Goal: Communication & Community: Answer question/provide support

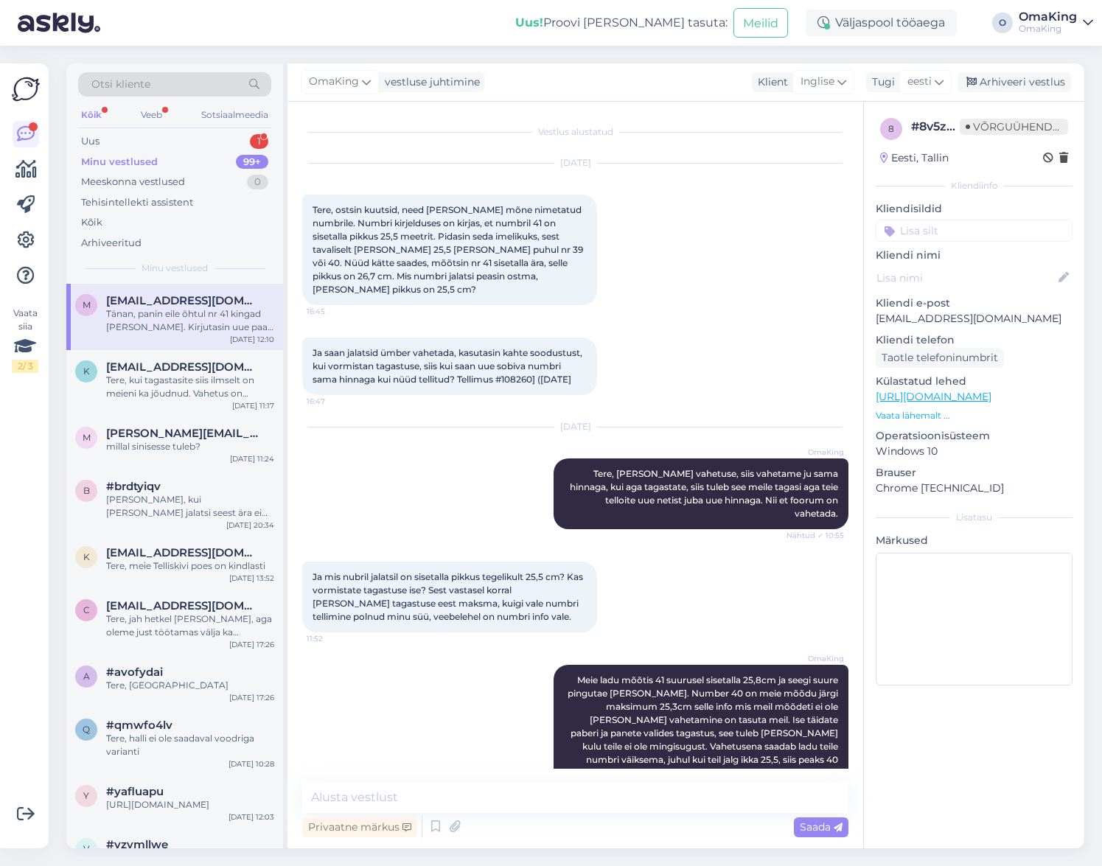
scroll to position [788, 0]
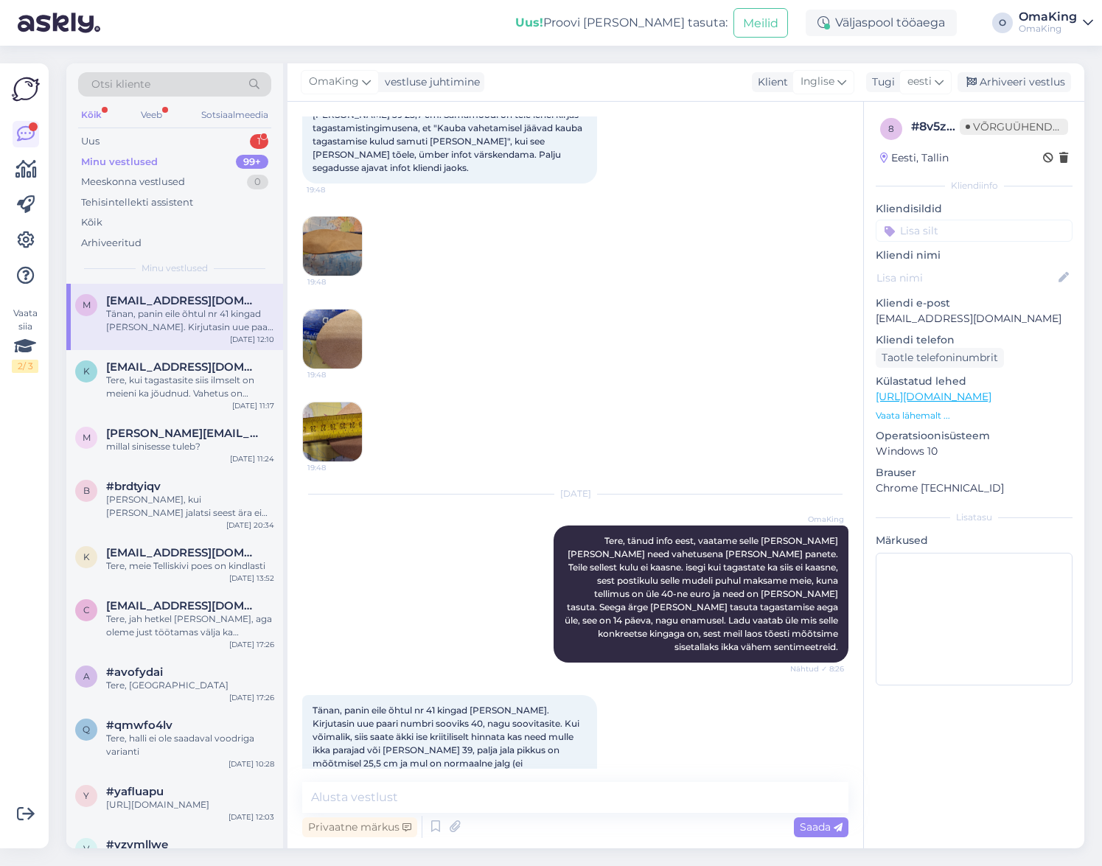
click at [107, 158] on font "Minu vestlused" at bounding box center [119, 161] width 77 height 12
click at [99, 139] on font "Uus" at bounding box center [90, 141] width 18 height 12
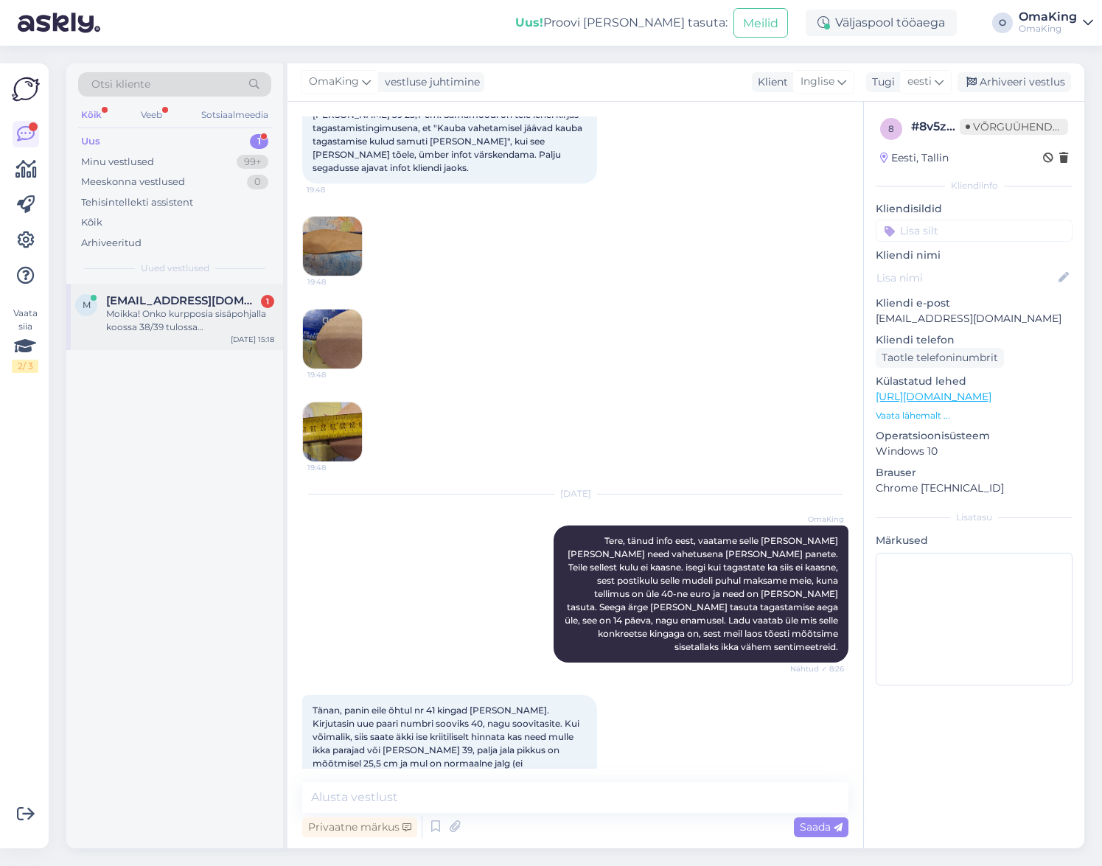
click at [176, 323] on font "Moikka! Onko kurpposia sisäpohjalla koossa 38/39 tulossa [PERSON_NAME]?" at bounding box center [186, 327] width 160 height 38
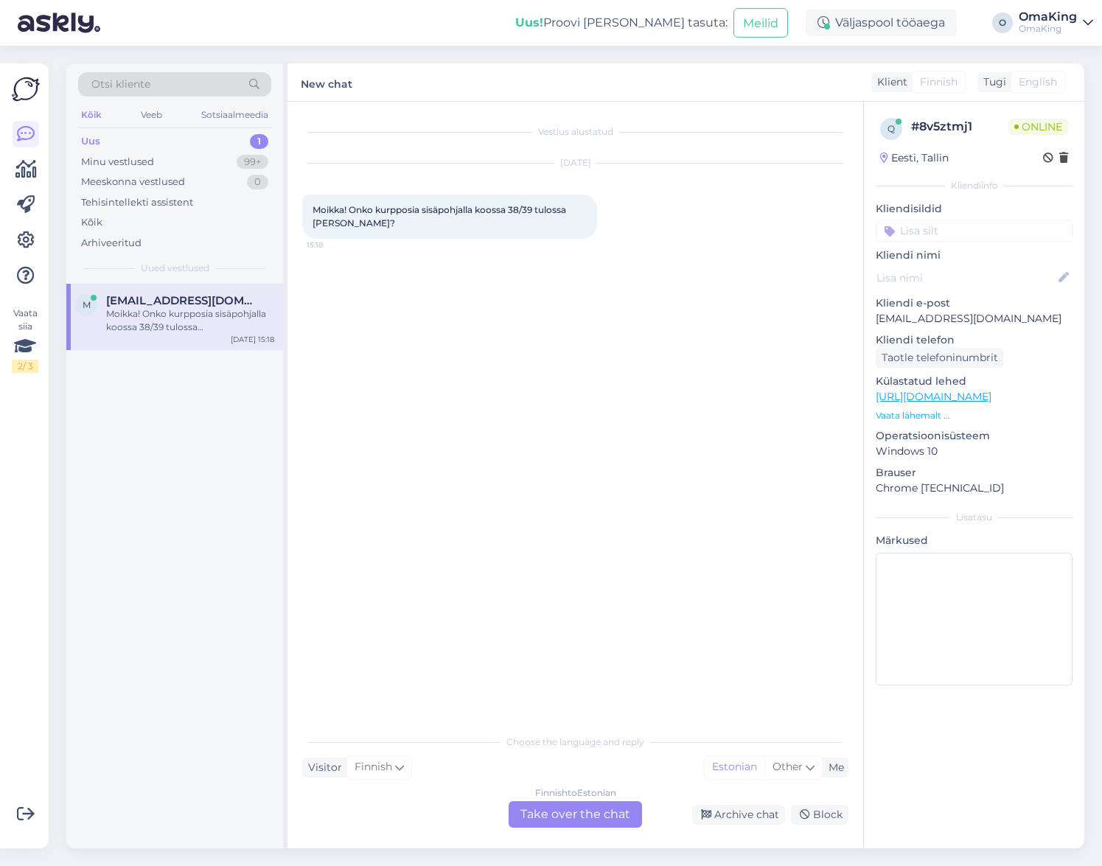
scroll to position [0, 0]
drag, startPoint x: 533, startPoint y: 809, endPoint x: 542, endPoint y: 794, distance: 18.2
click at [533, 807] on font "Võta vestlus üle" at bounding box center [575, 814] width 93 height 14
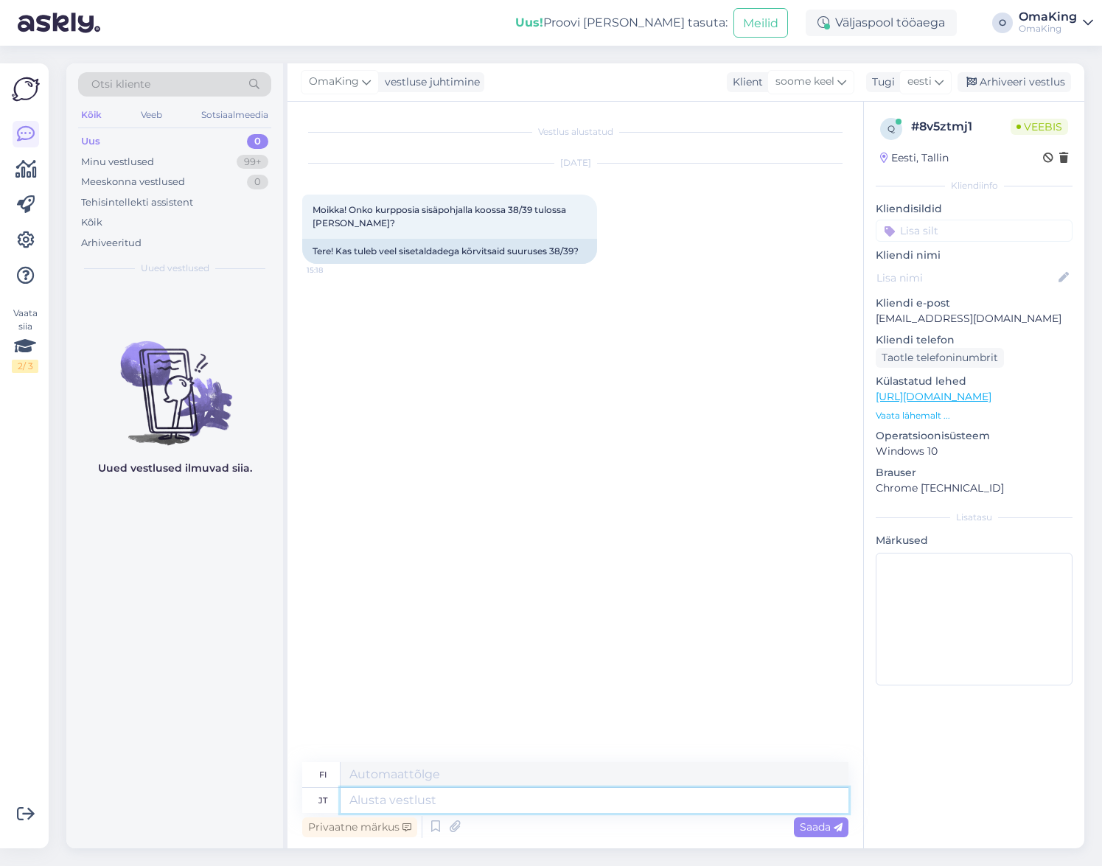
click at [371, 797] on textarea at bounding box center [594, 800] width 508 height 25
type textarea "Tere,"
type textarea "Hei,"
type textarea "Tere, on"
type textarea "Hei, se on"
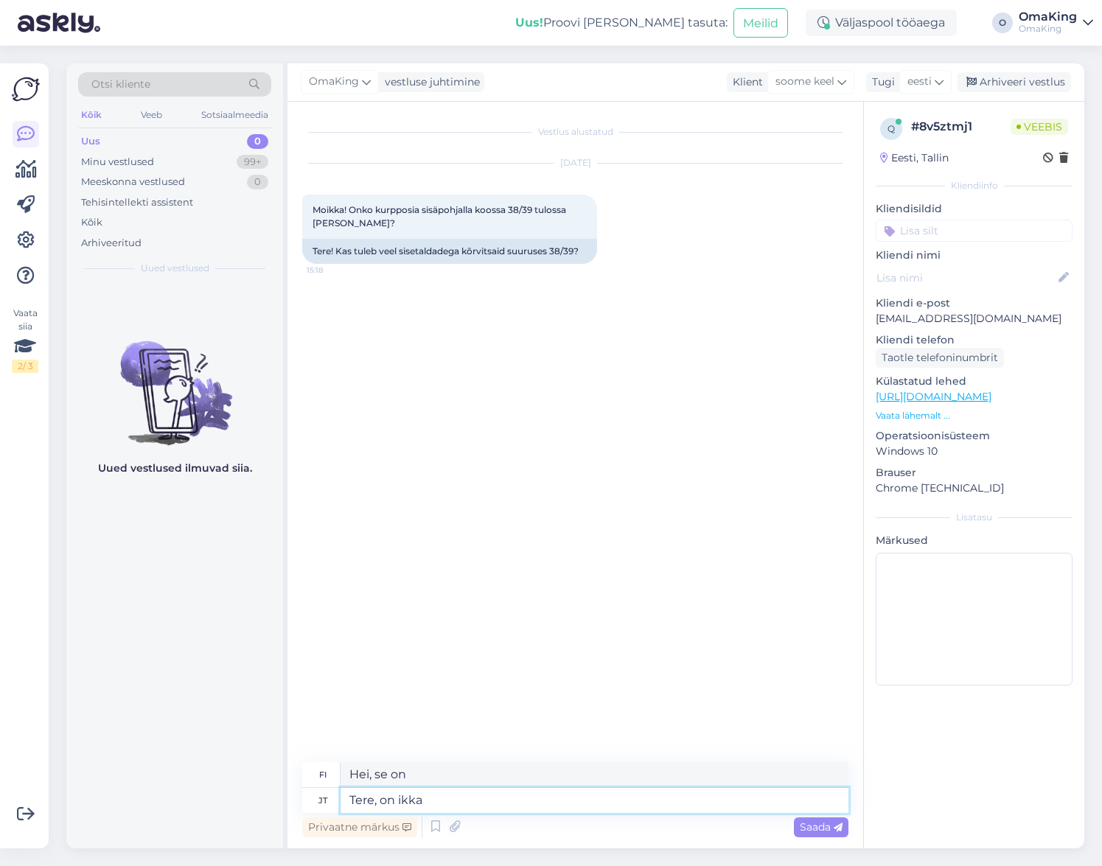
type textarea "Tere, on ikka"
type textarea "Haloo, onko se vielä siellä?"
type textarea "Tere, on ikka tulemas,"
type textarea "Hei, se on vielä tulossa,"
type textarea "Tere, on ikka tulemas, hetkel ei"
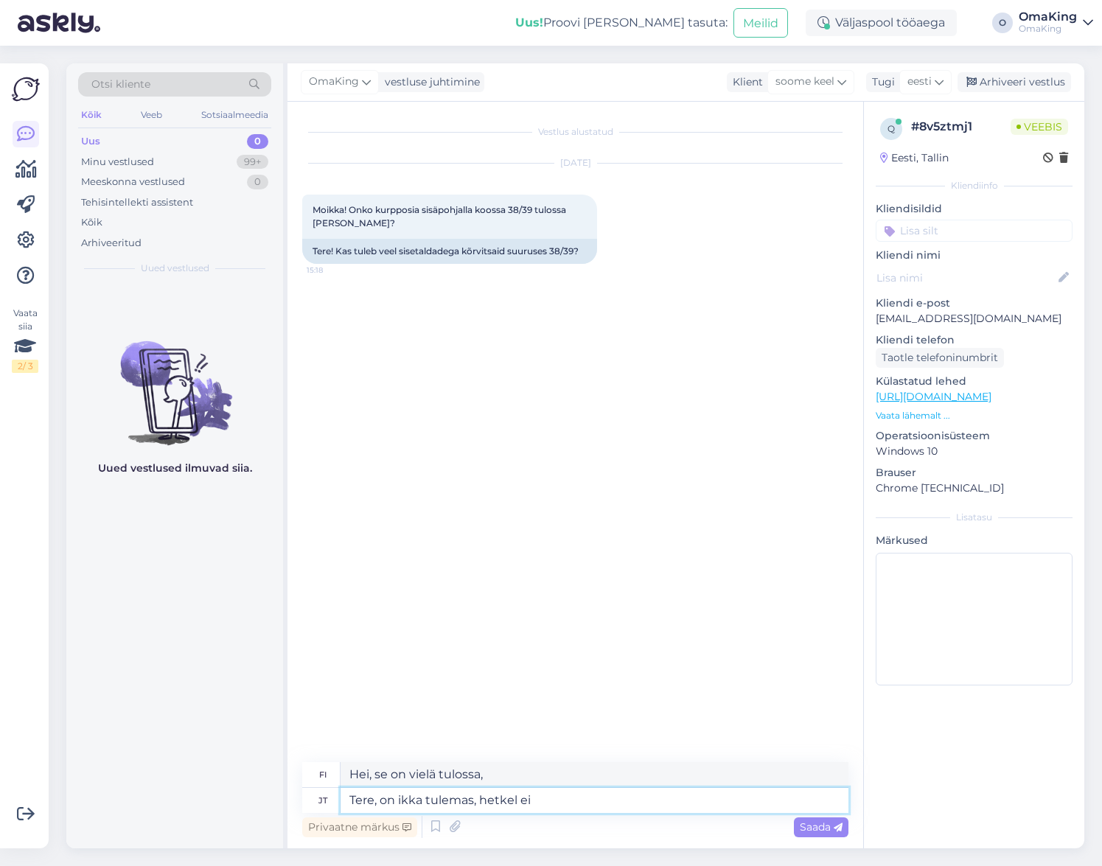
type textarea "Hei, se on vielä tulossa, tällä hetkellä"
type textarea "Tere, on ikka tulemas, hetkel ei o"
type textarea "Hei, se on vielä tulossa, ei juuri nyt"
type textarea "Tere, on ikka tulemas, hetkel ei oska"
type textarea "Hei, se on vielä tulossa, en pääse juuri nyt."
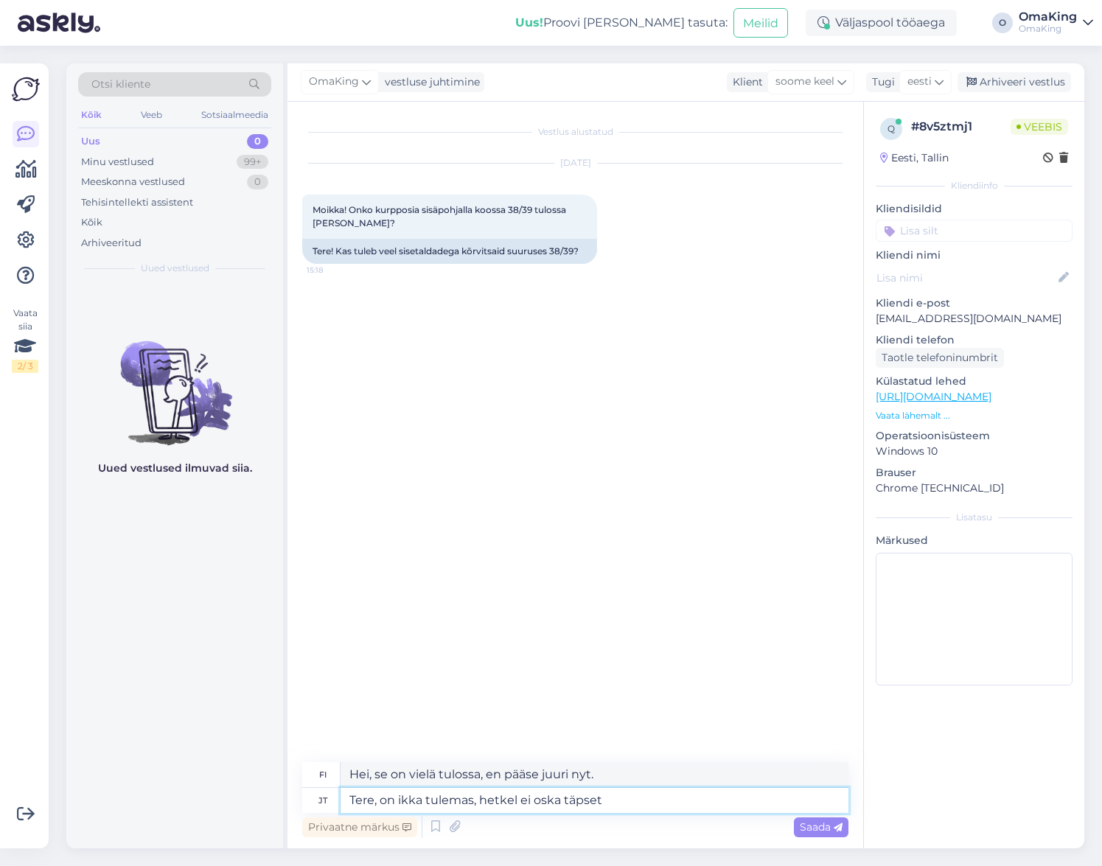
type textarea "Tere, on ikka tulemas, hetkel ei oska täpset"
type textarea "Hei, se on vielä tulossa, en tiedä tarkkaa päivämäärää tällä hetkellä."
type textarea "Tere, on ikka tulemas, hetkel ei oska täpset aega t"
type textarea "Hei, se on vielä tulossa, en tiedä tarkkaa aikaa tällä hetkellä."
type textarea "Tere, on ikka tulemas, hetkel ei oska täpset aega teile a"
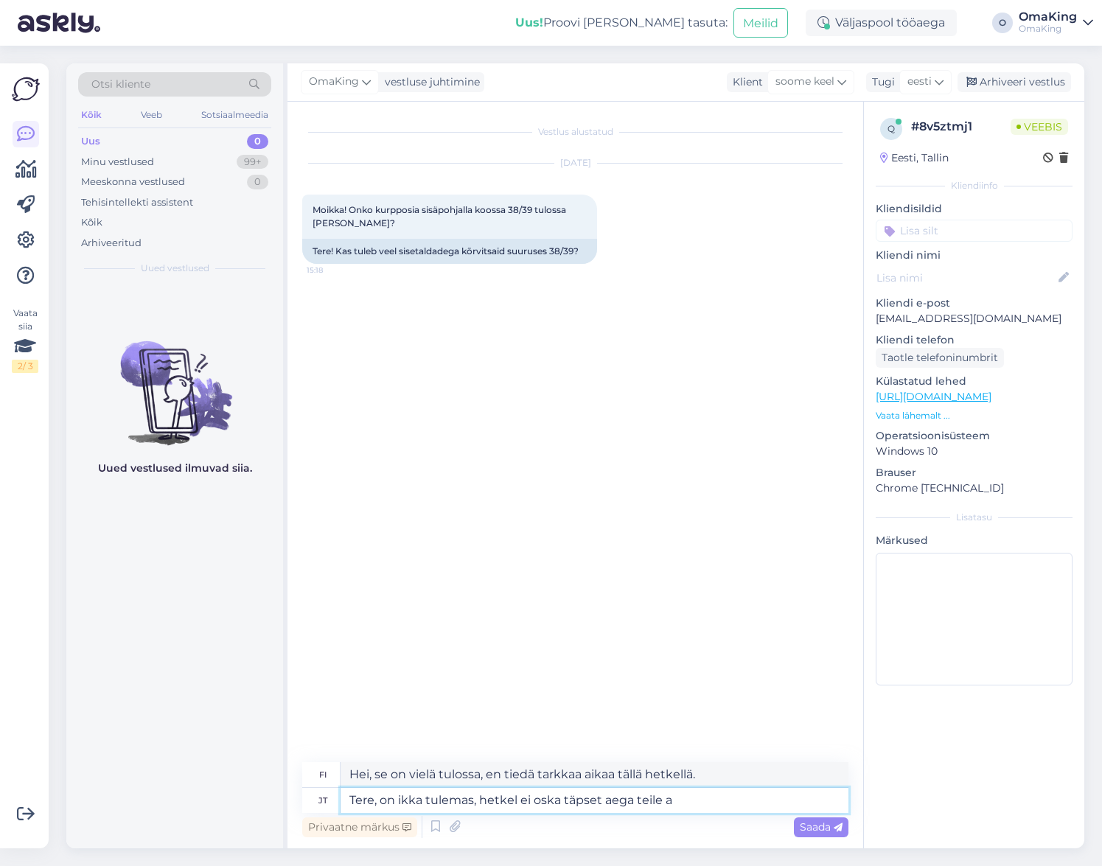
type textarea "Hei, se on vielä tulossa, en tiedä tarkkaa aikaa sinulle tällä hetkellä."
type textarea "Tere, on ikka tulemas, hetkel ei oska täpset aega teile anda."
type textarea "Hei, se on vielä tulossa, enkä pysty antamaan tarkkaa aikaa nyt."
type textarea "Tere, on ikka tulemas, hetkel ei oska täpset aega teile anda."
click at [831, 825] on span "Saada" at bounding box center [821, 826] width 43 height 13
